Goal: Task Accomplishment & Management: Complete application form

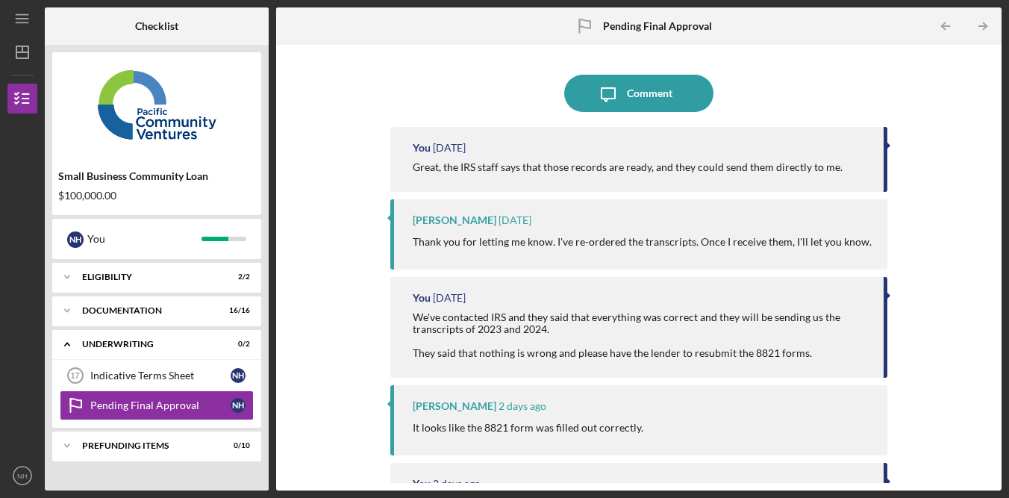
click at [915, 141] on div "Icon/Message Comment You [DATE] Great, the IRS staff says that those records ar…" at bounding box center [639, 267] width 711 height 431
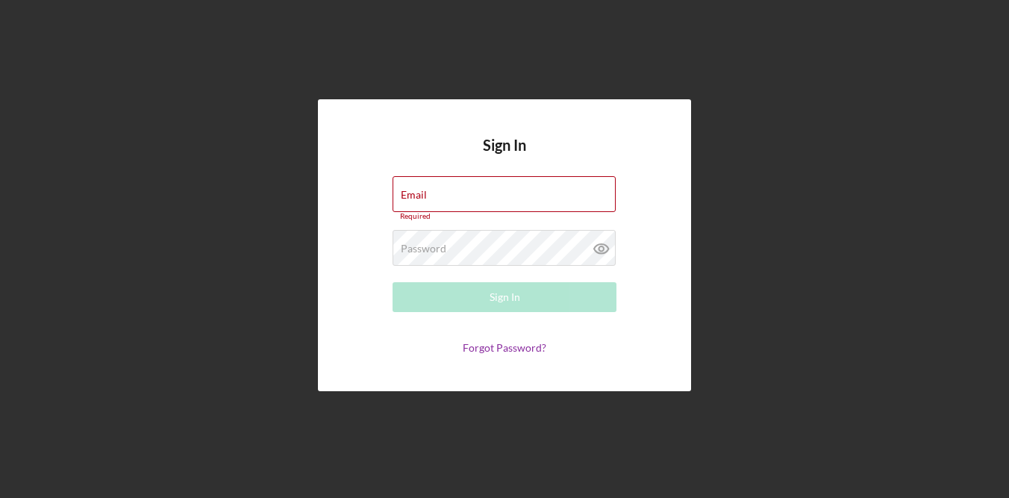
type input "[EMAIL_ADDRESS][DOMAIN_NAME]"
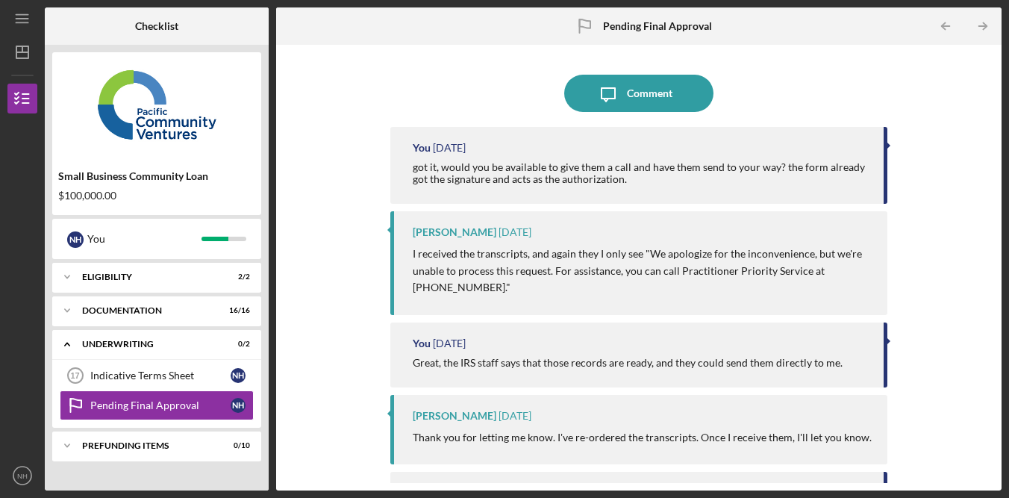
click at [962, 135] on div "Icon/Message Comment You 4 days ago got it, would you be available to give them…" at bounding box center [639, 267] width 711 height 431
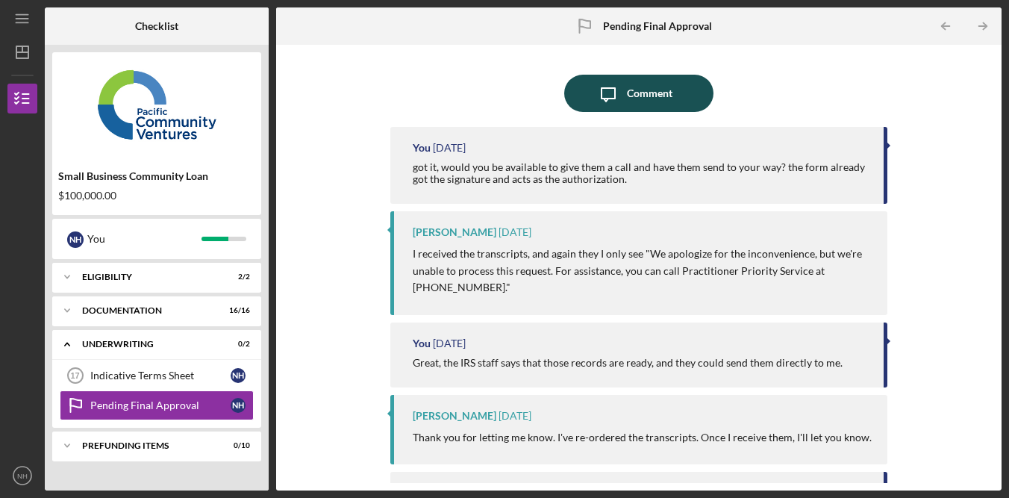
click at [657, 96] on div "Comment" at bounding box center [650, 93] width 46 height 37
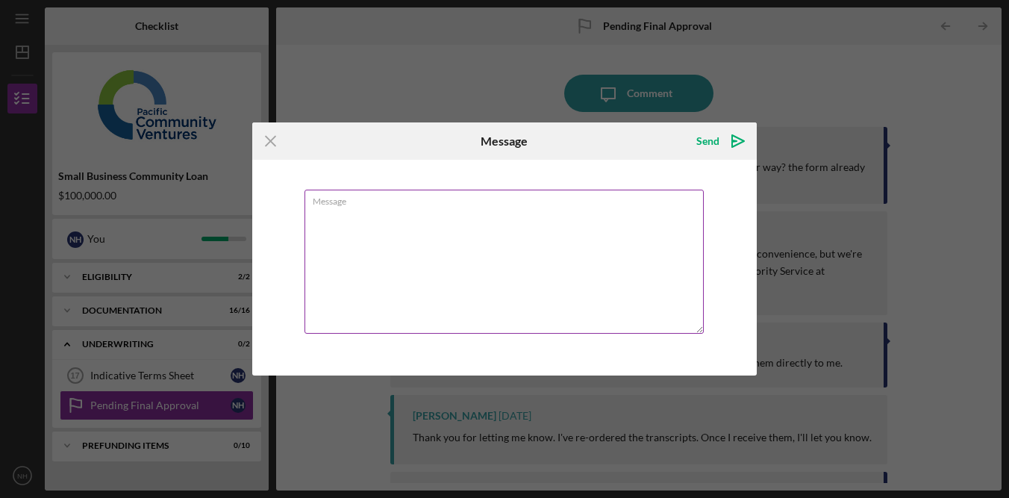
click at [555, 243] on textarea "Message" at bounding box center [504, 262] width 399 height 144
type textarea "I"
click at [493, 209] on textarea "Good morning, is there any other options that we could" at bounding box center [504, 262] width 399 height 144
click at [577, 217] on textarea "Good morning, is there any other actions that we could" at bounding box center [504, 262] width 399 height 144
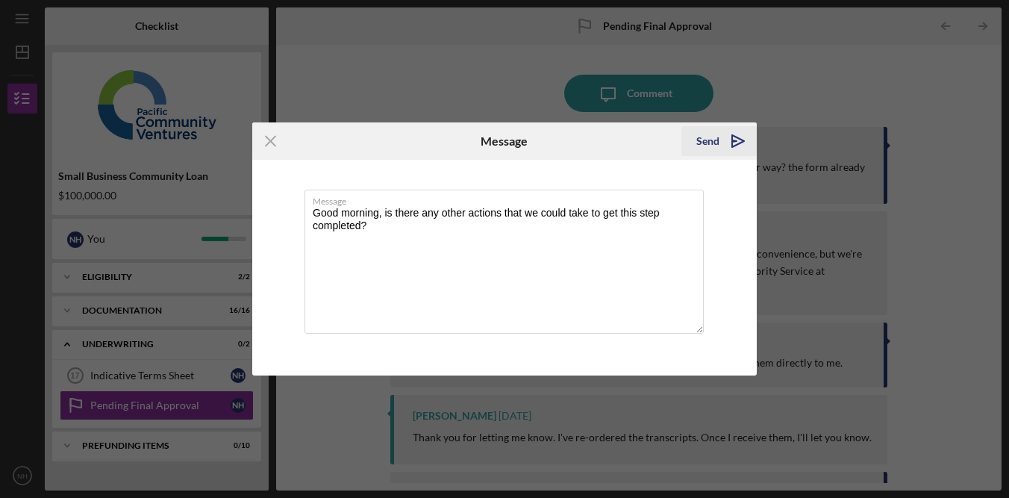
type textarea "Good morning, is there any other actions that we could take to get this step co…"
click at [718, 142] on div "Send" at bounding box center [708, 141] width 23 height 30
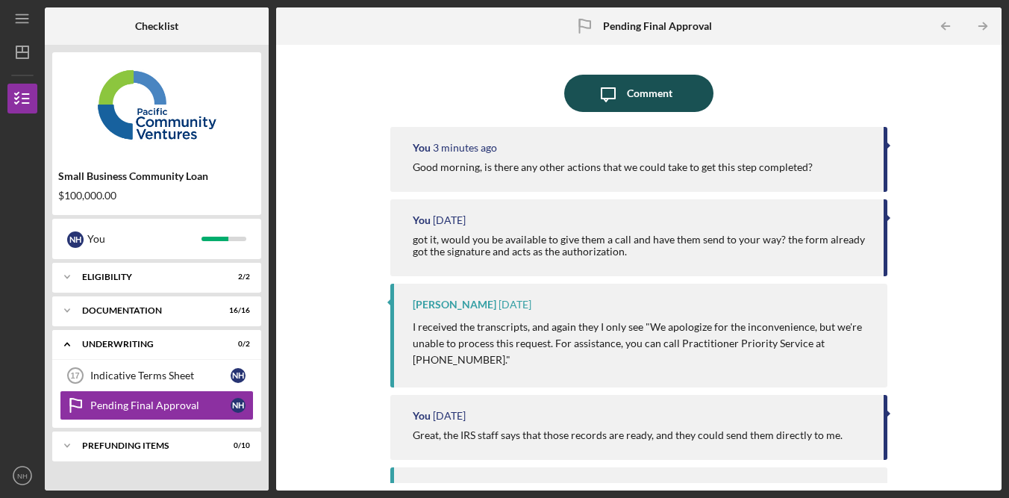
click at [628, 101] on div "Comment" at bounding box center [650, 93] width 46 height 37
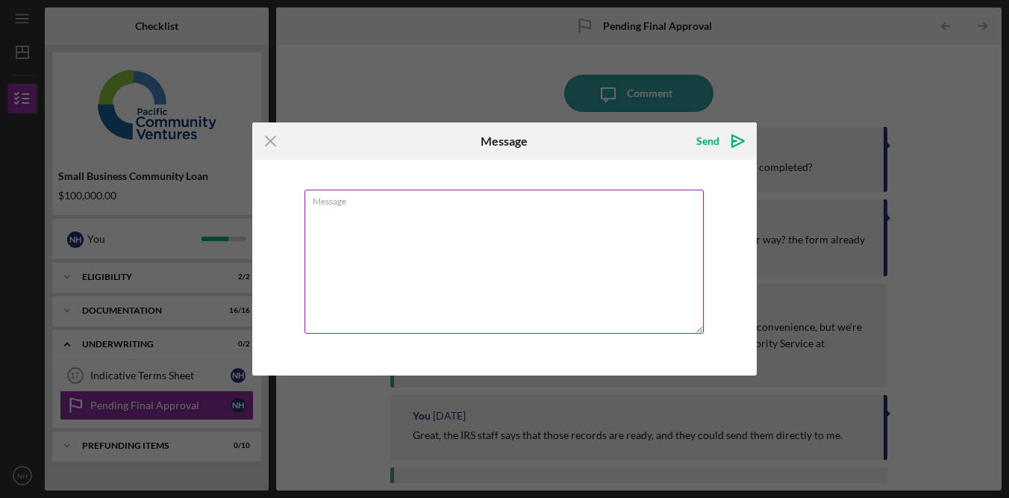
click at [553, 228] on textarea "Message" at bounding box center [504, 262] width 399 height 144
drag, startPoint x: 268, startPoint y: 142, endPoint x: 356, endPoint y: 149, distance: 88.4
click at [269, 142] on icon "Icon/Menu Close" at bounding box center [270, 140] width 37 height 37
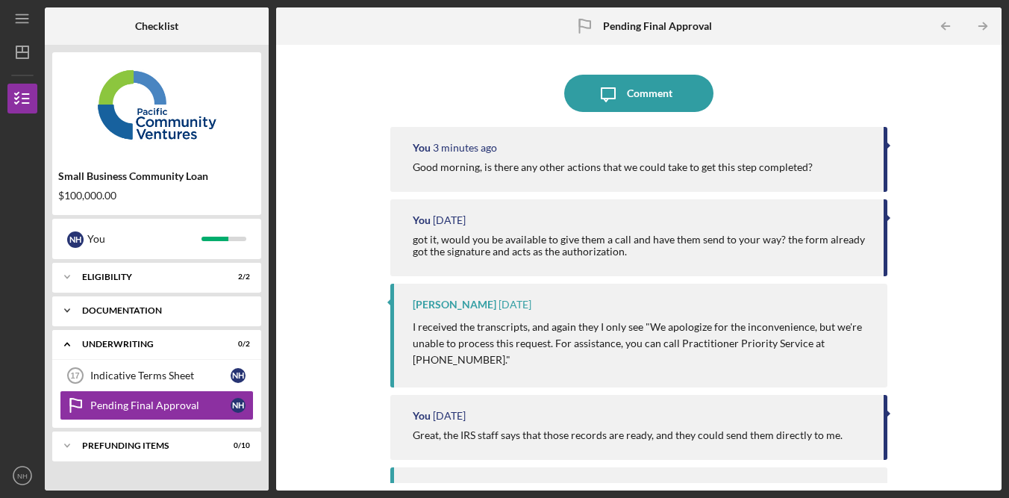
click at [195, 320] on div "Icon/Expander Documentation 16 / 16" at bounding box center [156, 311] width 209 height 30
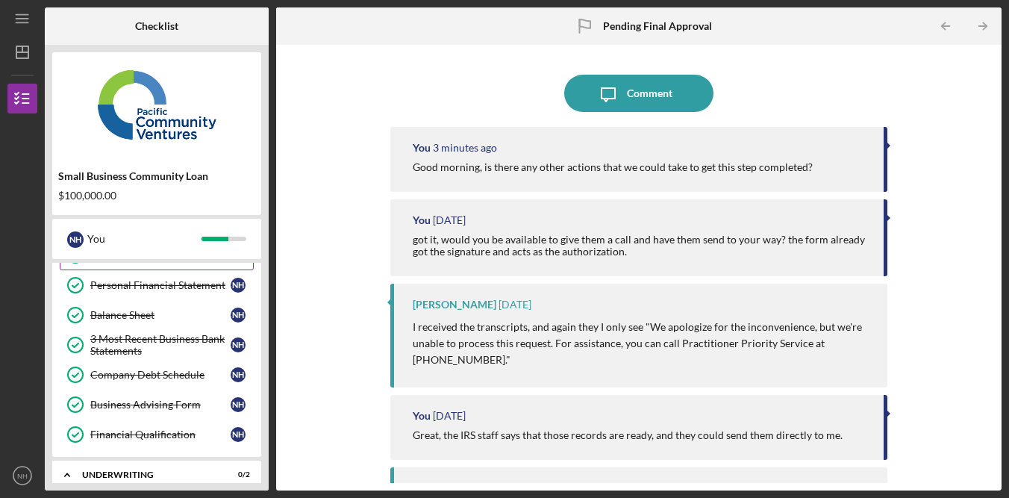
scroll to position [418, 0]
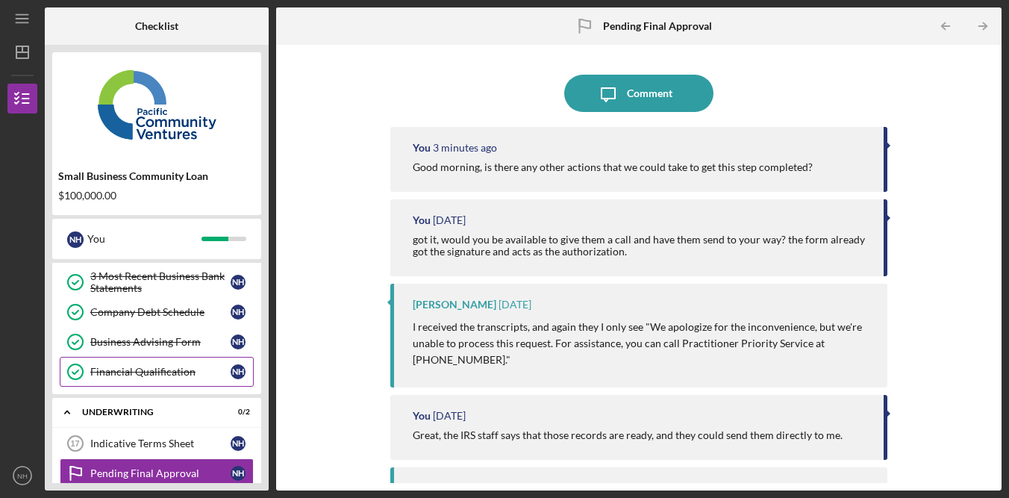
click at [178, 376] on div "Financial Qualification" at bounding box center [160, 372] width 140 height 12
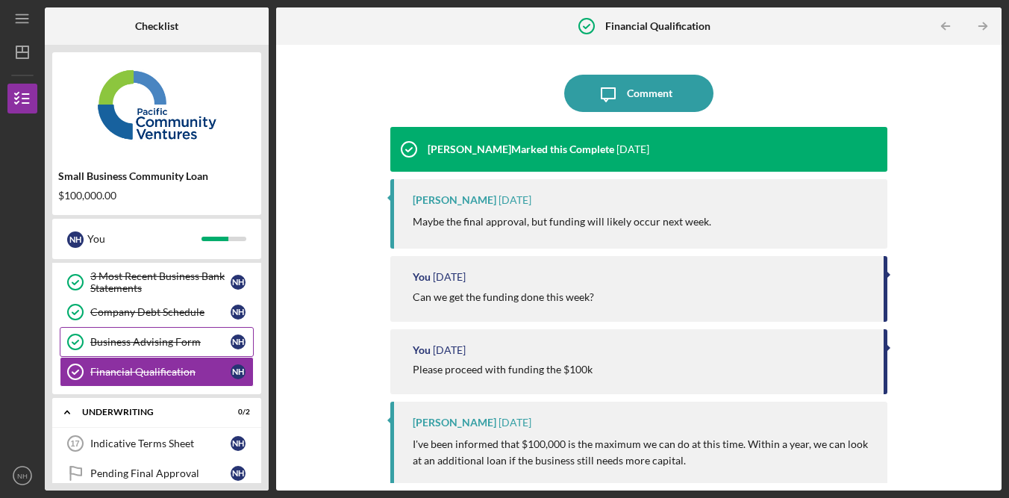
click at [167, 344] on div "Business Advising Form" at bounding box center [160, 342] width 140 height 12
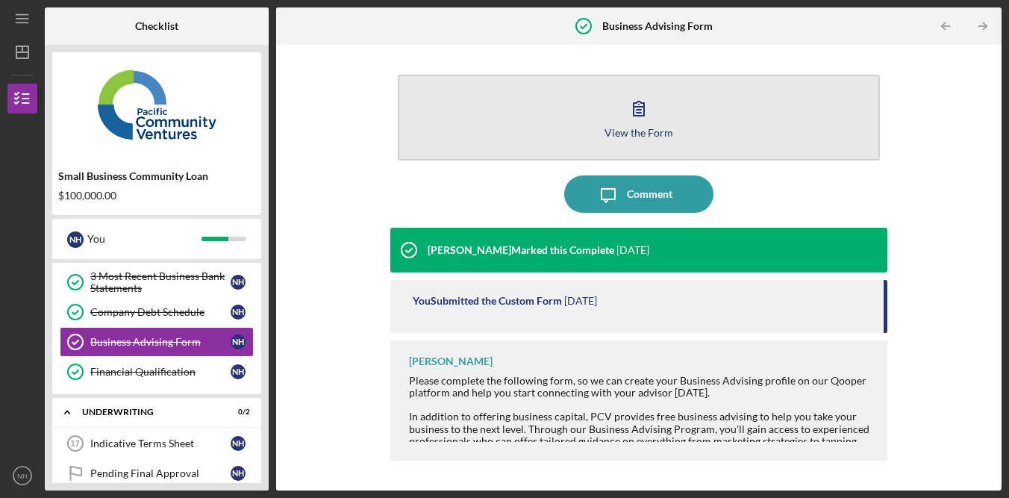
click at [639, 107] on icon "button" at bounding box center [639, 109] width 10 height 14
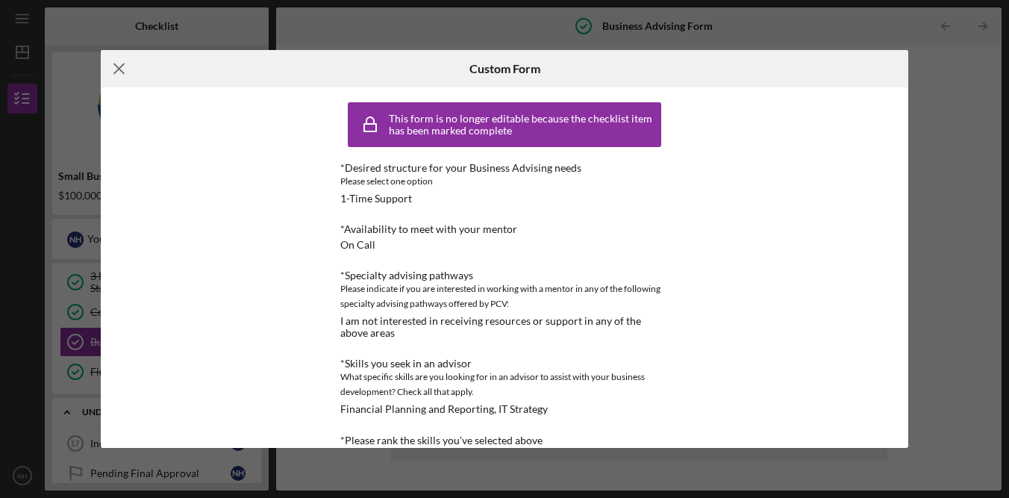
click at [127, 57] on icon "Icon/Menu Close" at bounding box center [119, 68] width 37 height 37
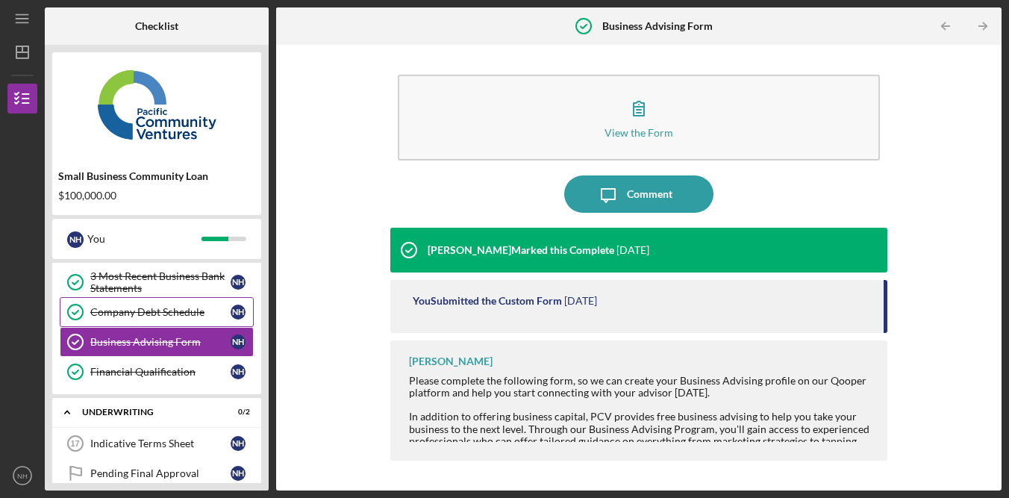
click at [145, 308] on div "Company Debt Schedule" at bounding box center [160, 312] width 140 height 12
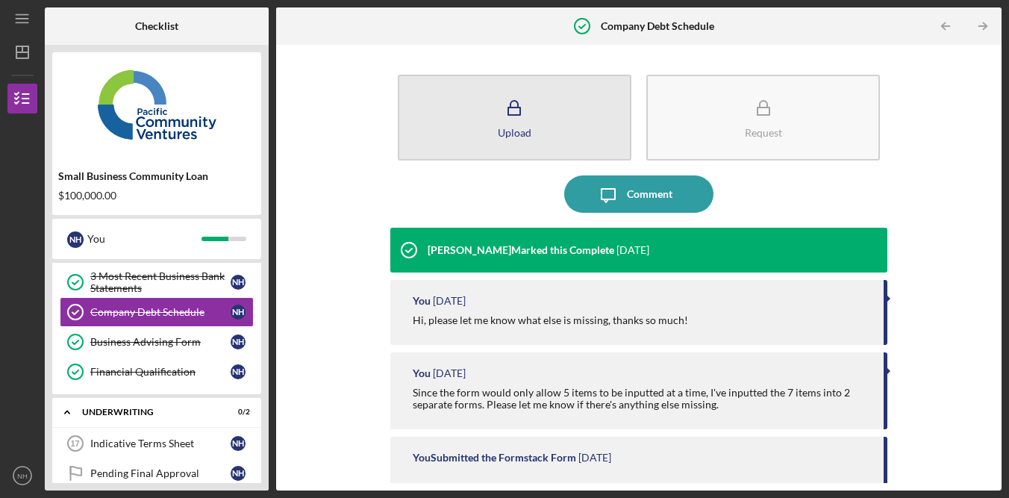
click at [499, 93] on icon "button" at bounding box center [514, 108] width 37 height 37
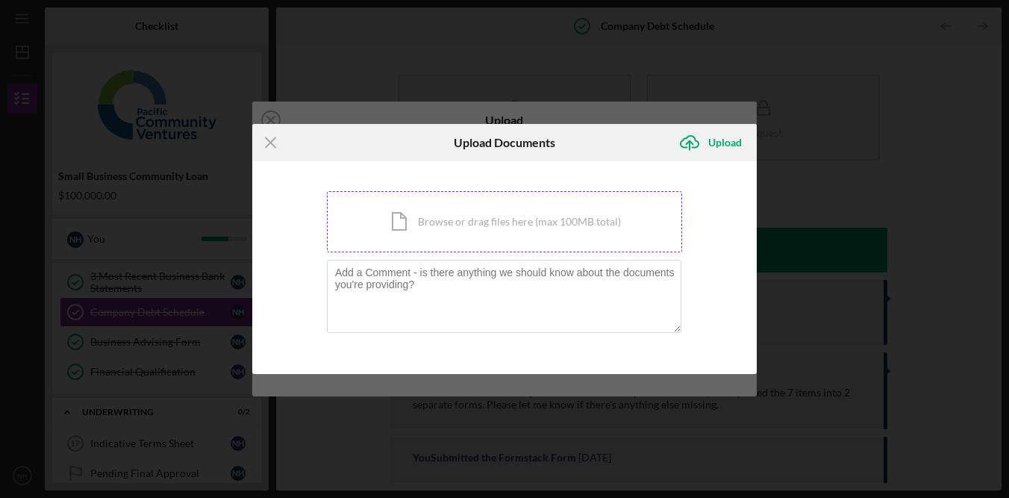
click at [514, 230] on div "Icon/Document Browse or drag files here (max 100MB total) Tap to choose files o…" at bounding box center [504, 221] width 355 height 61
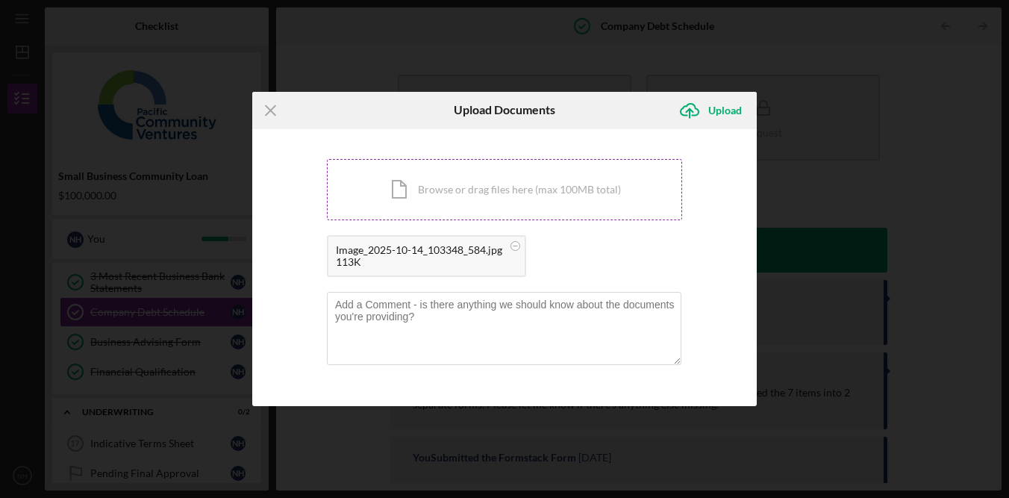
click at [517, 178] on div "Icon/Document Browse or drag files here (max 100MB total) Tap to choose files o…" at bounding box center [504, 189] width 355 height 61
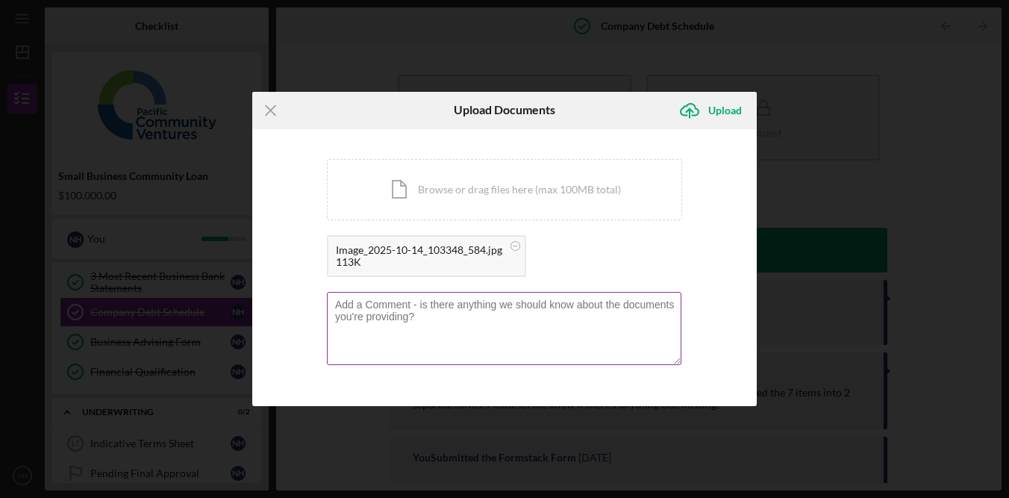
click at [462, 325] on textarea at bounding box center [504, 328] width 355 height 73
type textarea "Hi, the IRS has sent us the letters."
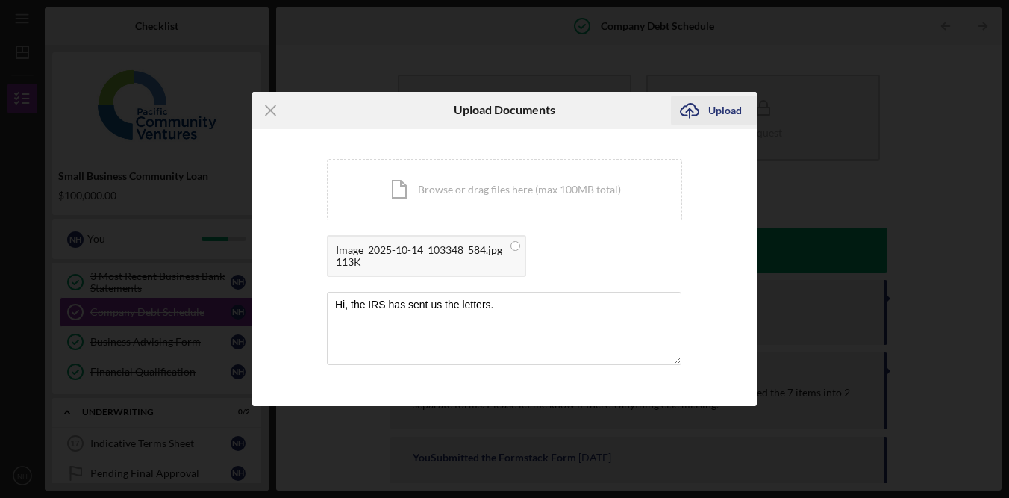
click at [724, 112] on div "Upload" at bounding box center [726, 111] width 34 height 30
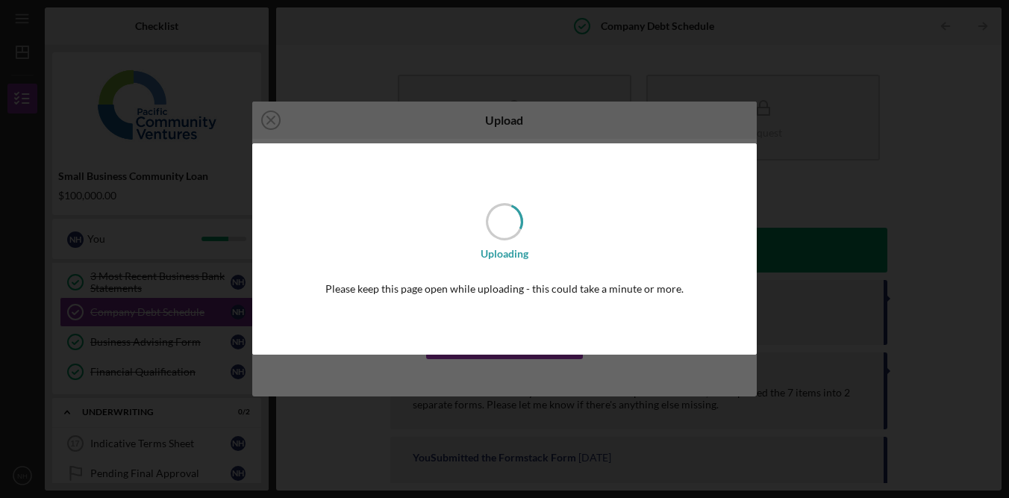
click at [871, 160] on div "Uploading Please keep this page open while uploading - this could take a minute…" at bounding box center [504, 249] width 1009 height 498
